Goal: Information Seeking & Learning: Learn about a topic

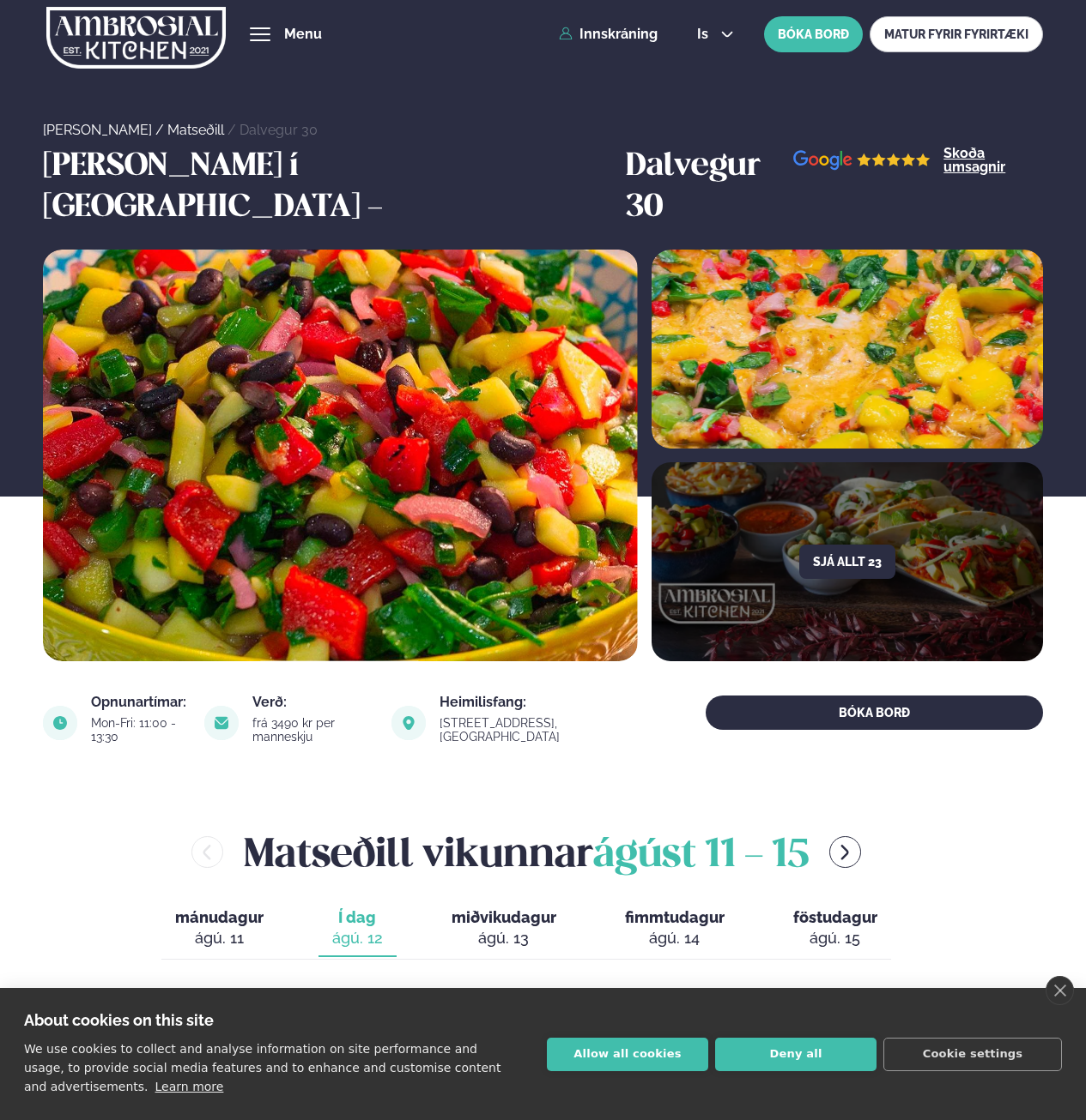
scroll to position [343, 0]
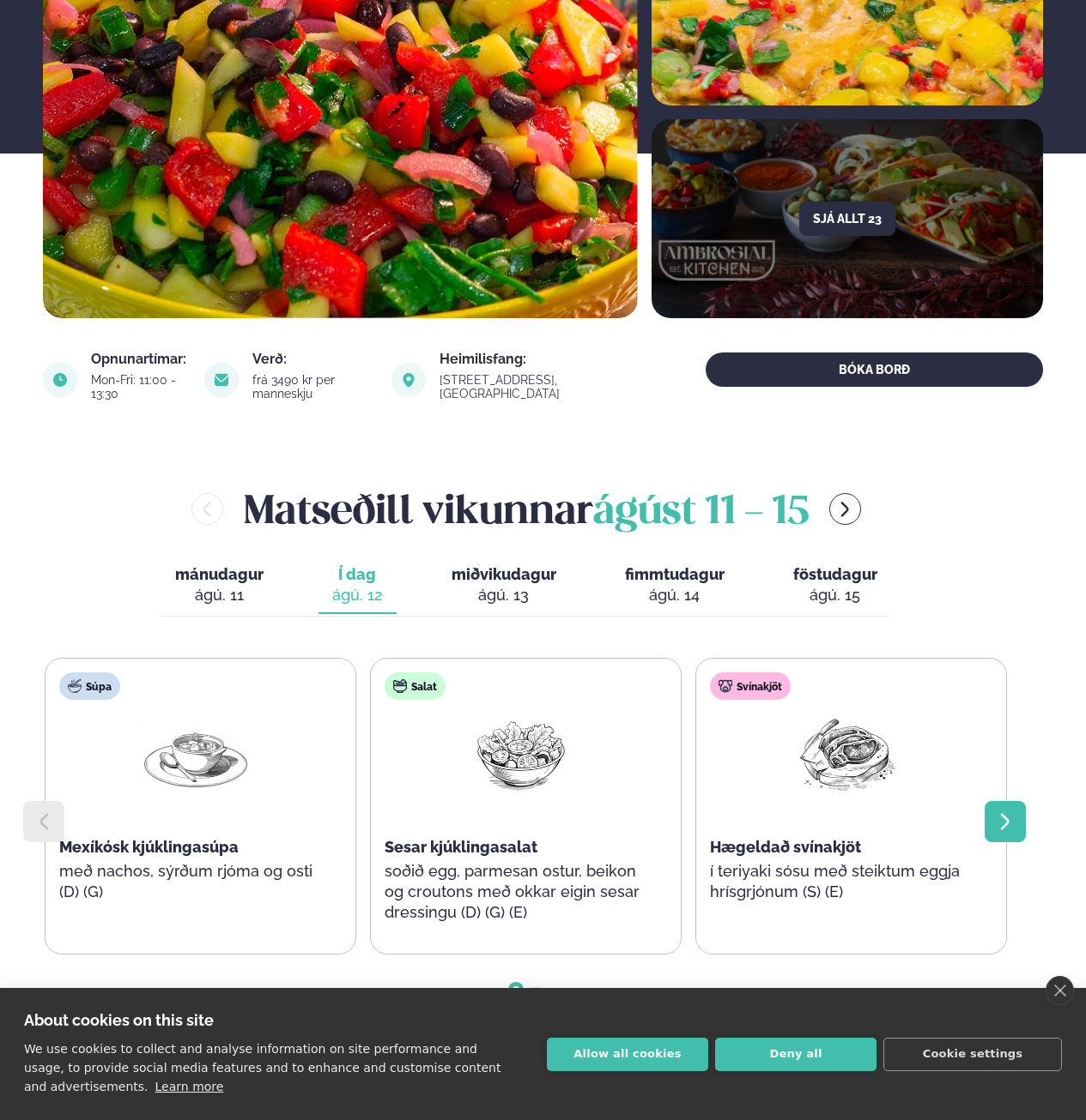
click at [1013, 812] on icon at bounding box center [1004, 822] width 21 height 21
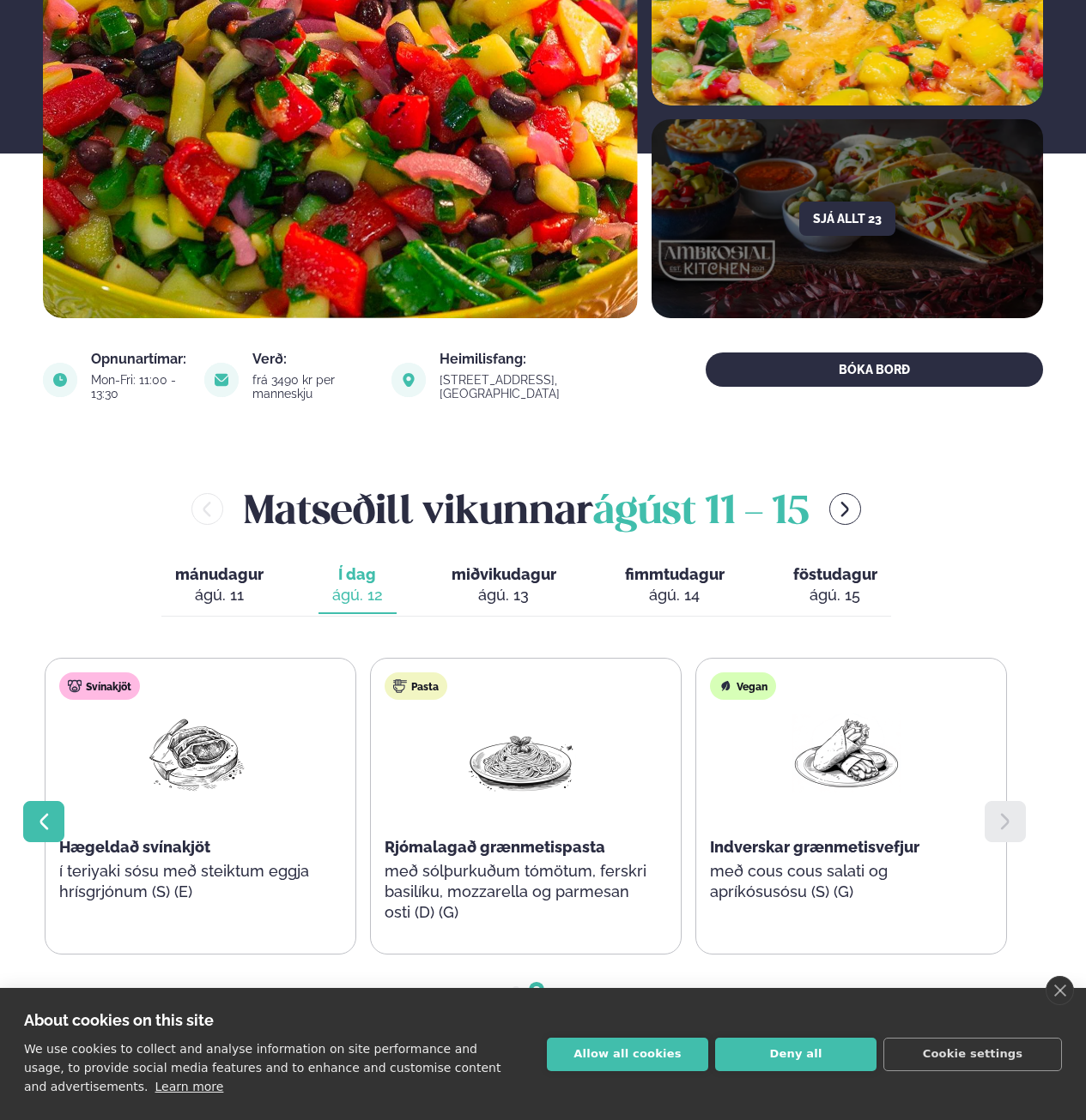
click at [42, 814] on icon at bounding box center [43, 822] width 9 height 17
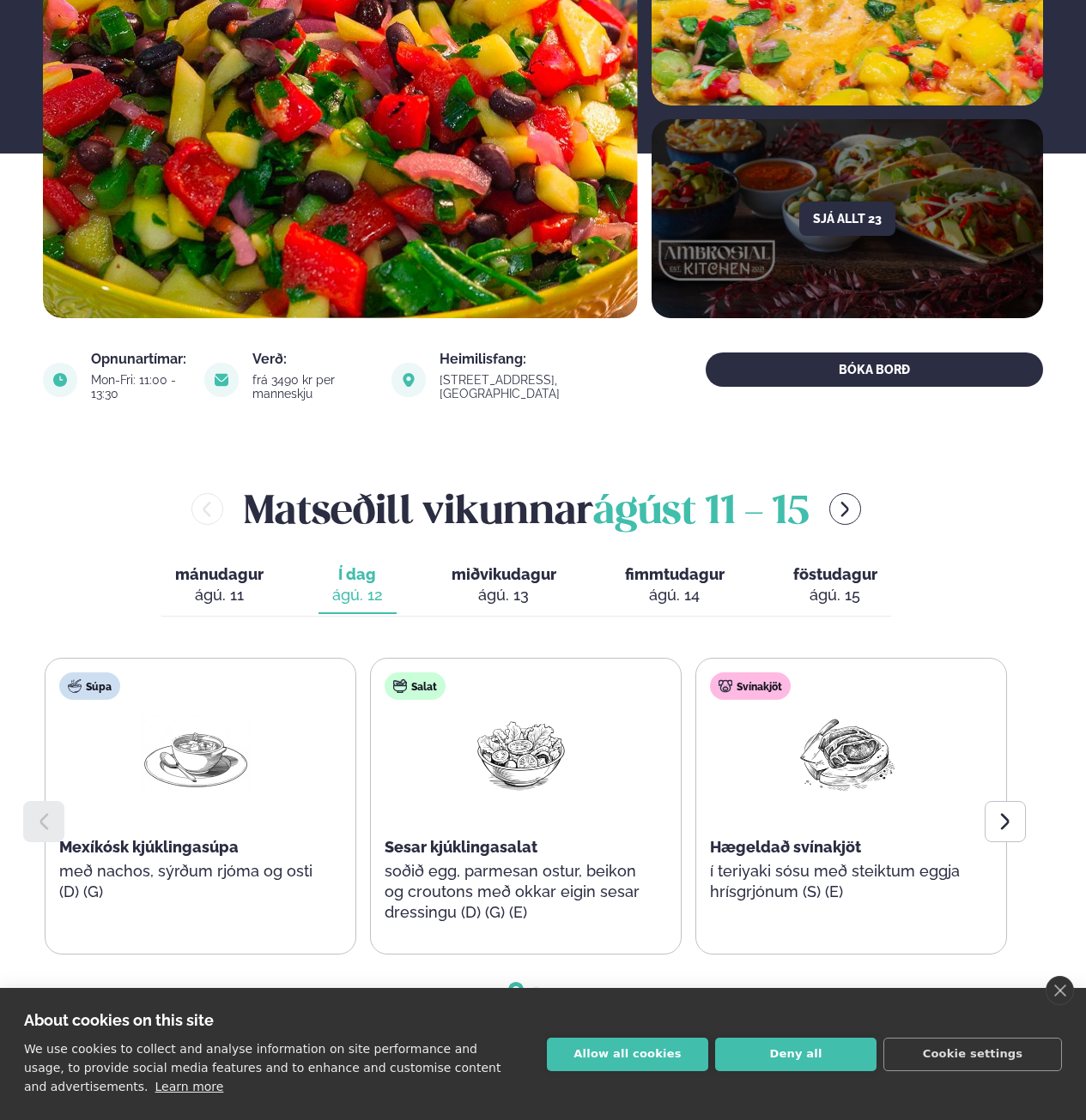
drag, startPoint x: 42, startPoint y: 780, endPoint x: 14, endPoint y: 899, distance: 122.2
click at [13, 899] on main "[PERSON_NAME] / Matseðill / Dalvegur 30 [PERSON_NAME] í [GEOGRAPHIC_DATA] - Dal…" at bounding box center [543, 1080] width 1086 height 2845
click at [521, 565] on span "miðvikudagur" at bounding box center [504, 574] width 104 height 18
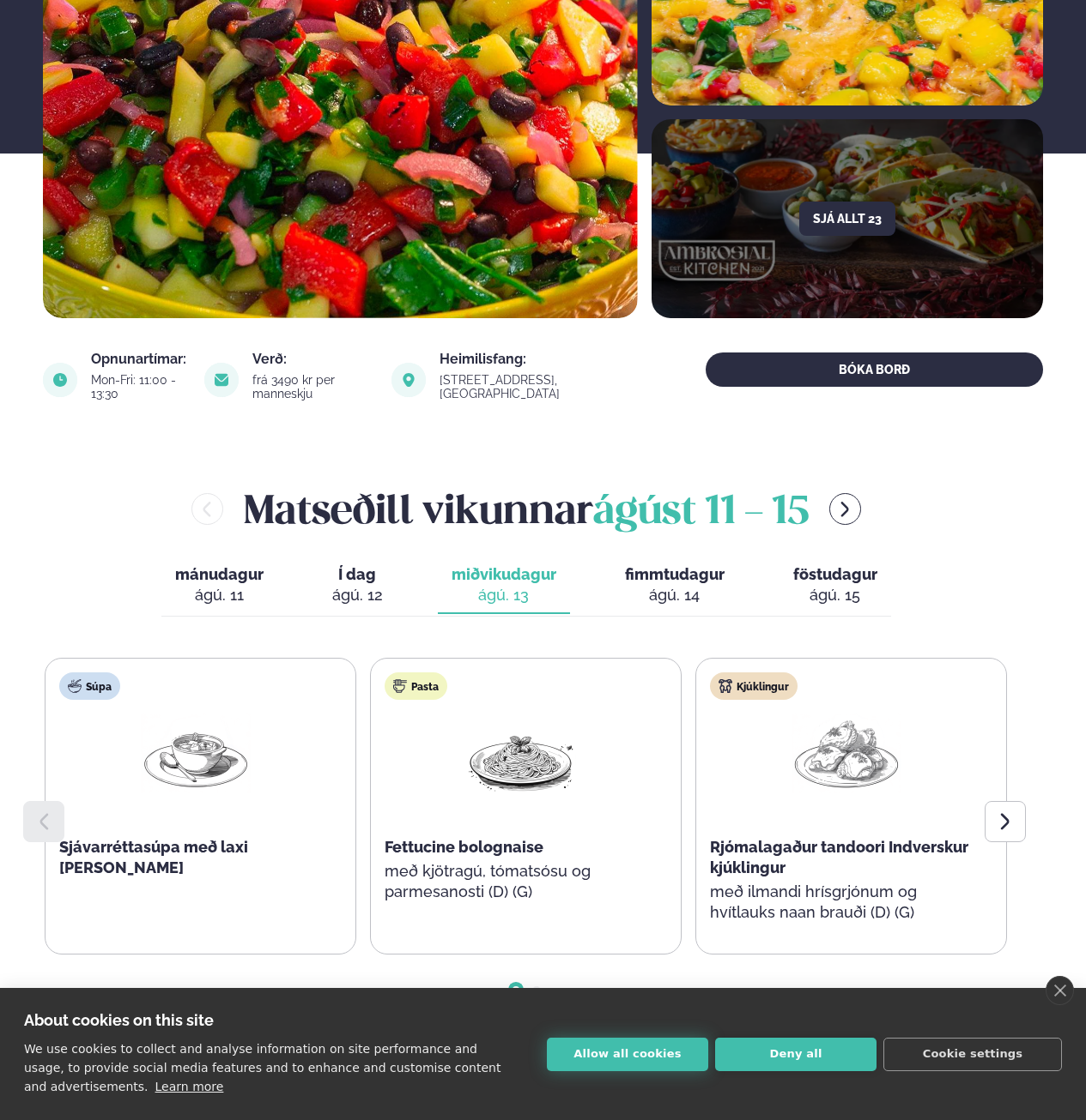
click at [642, 1054] on button "Allow all cookies" at bounding box center [628, 1055] width 162 height 33
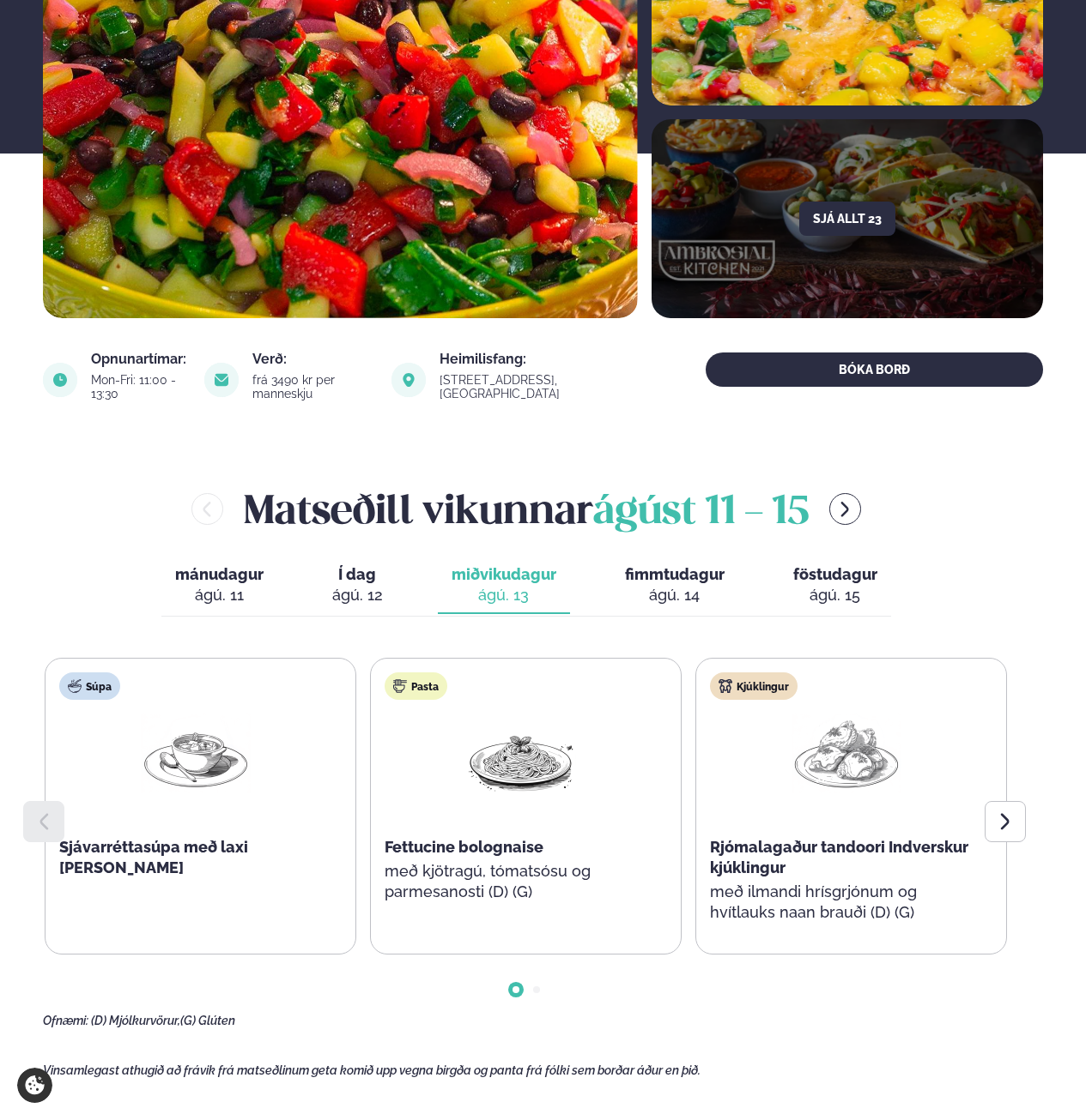
click at [695, 565] on span "fimmtudagur" at bounding box center [674, 574] width 100 height 18
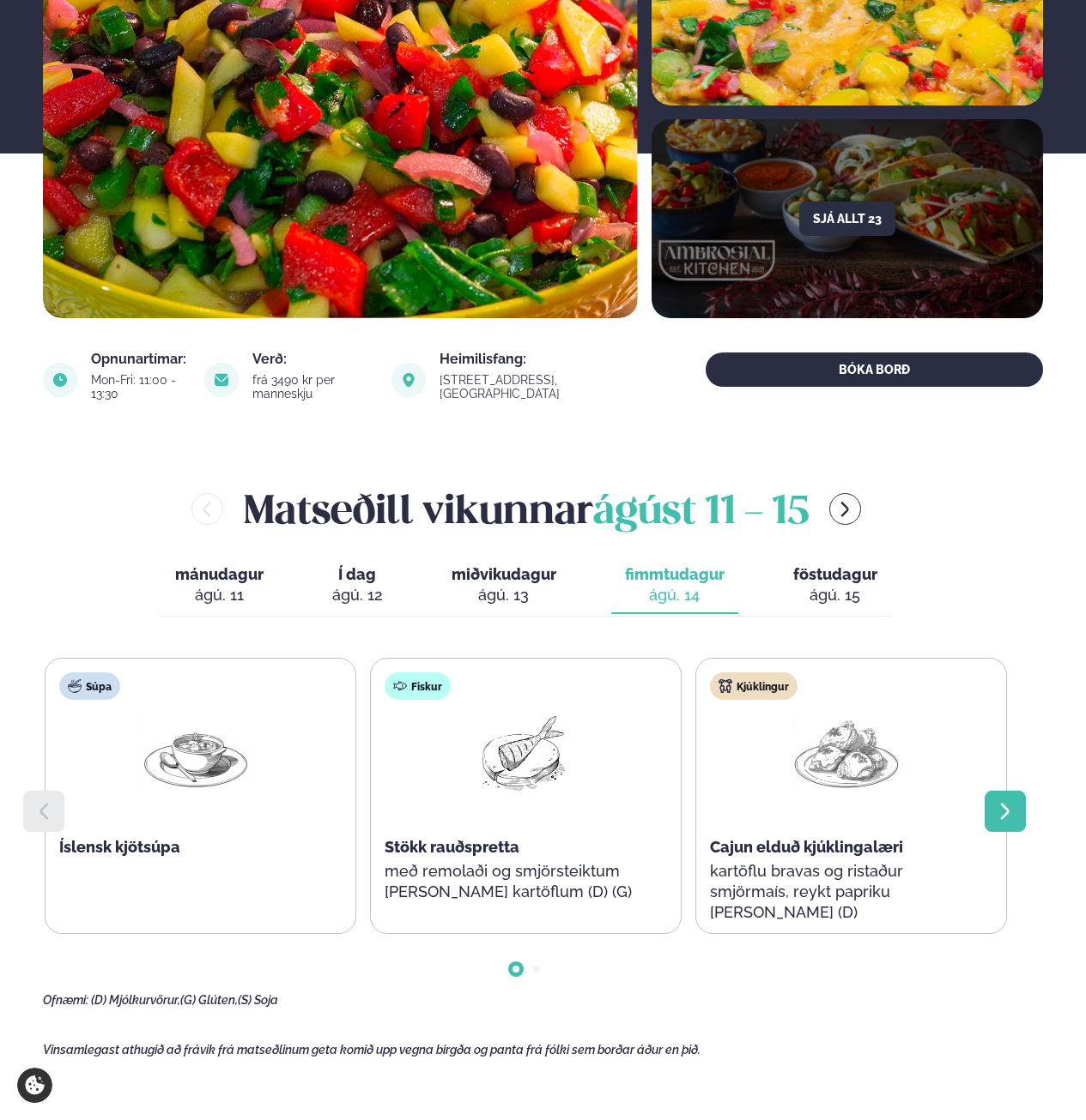
click at [1018, 791] on div at bounding box center [1005, 812] width 41 height 41
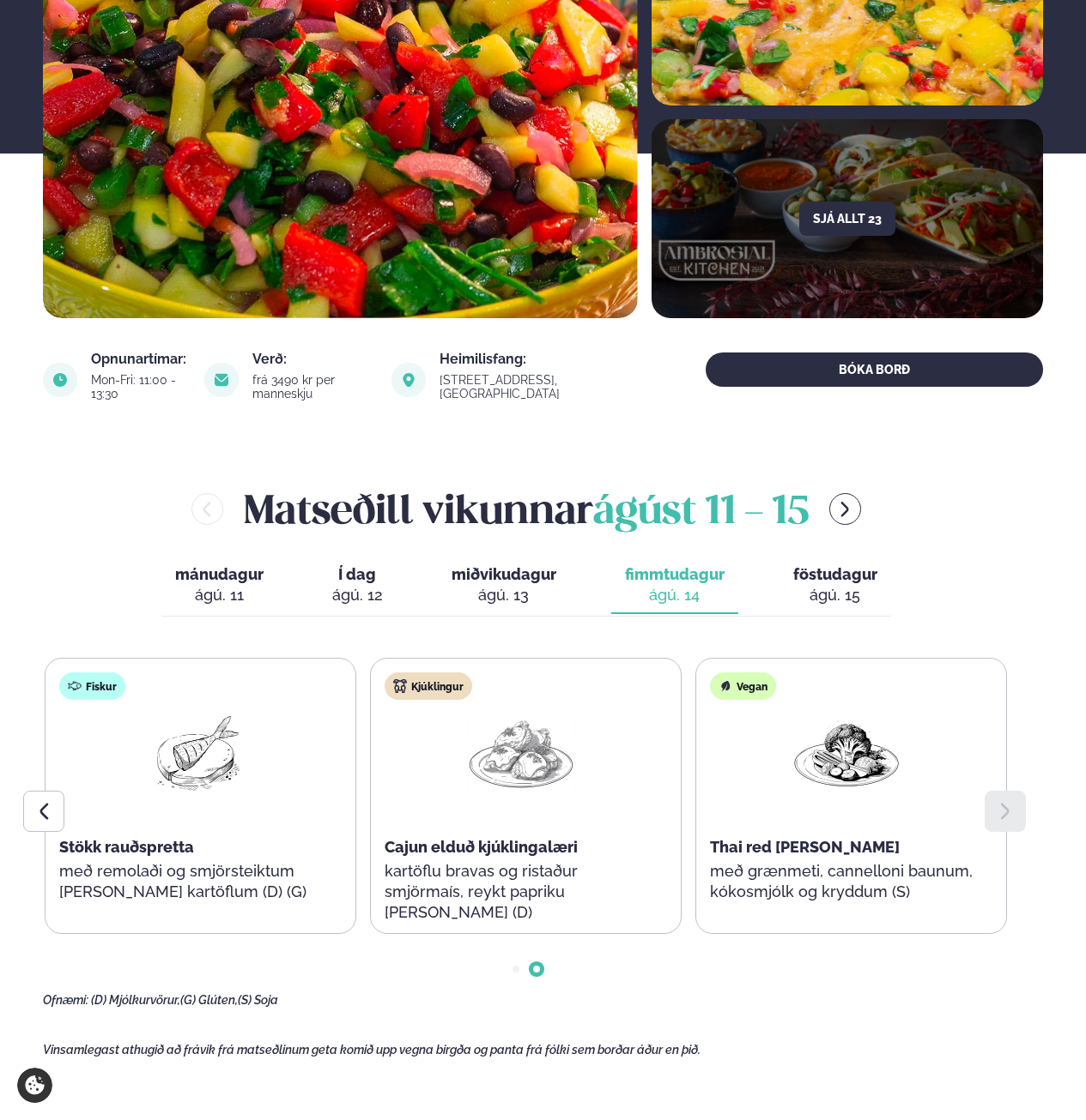
click at [832, 585] on div "ágú. 15" at bounding box center [835, 595] width 84 height 21
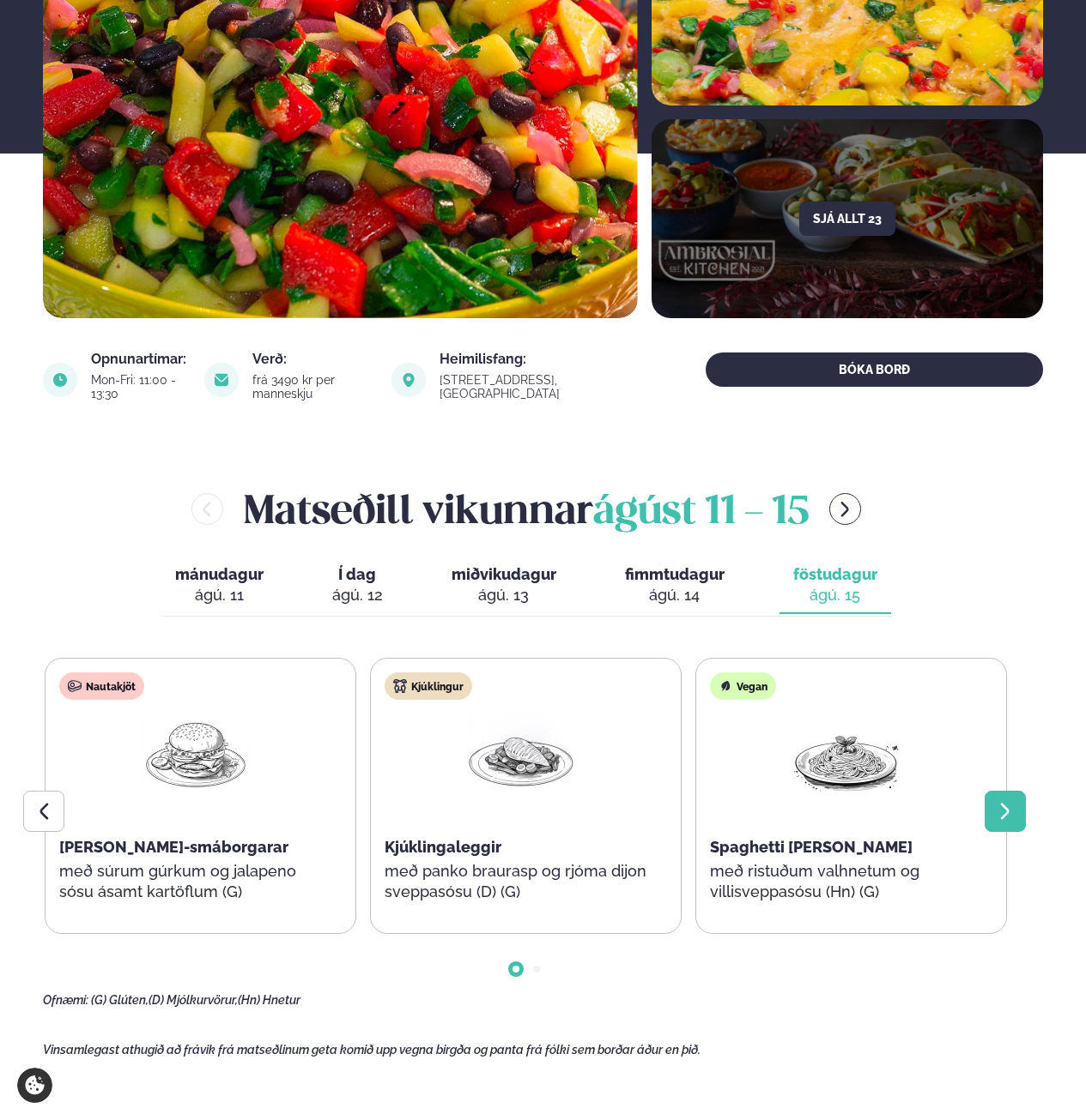
click at [1008, 801] on icon at bounding box center [1004, 811] width 21 height 21
